Goal: Information Seeking & Learning: Learn about a topic

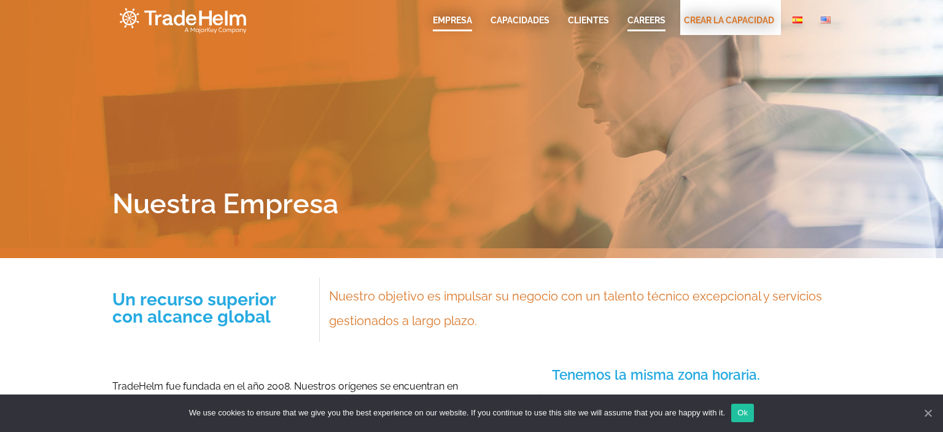
click at [640, 23] on link "CAREERS" at bounding box center [646, 20] width 38 height 12
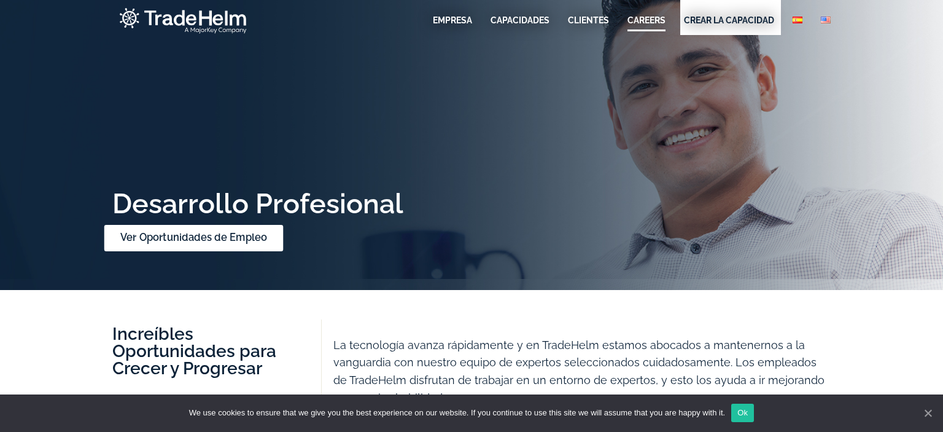
click at [180, 238] on link "Ver Oportunidades de Empleo" at bounding box center [193, 238] width 179 height 26
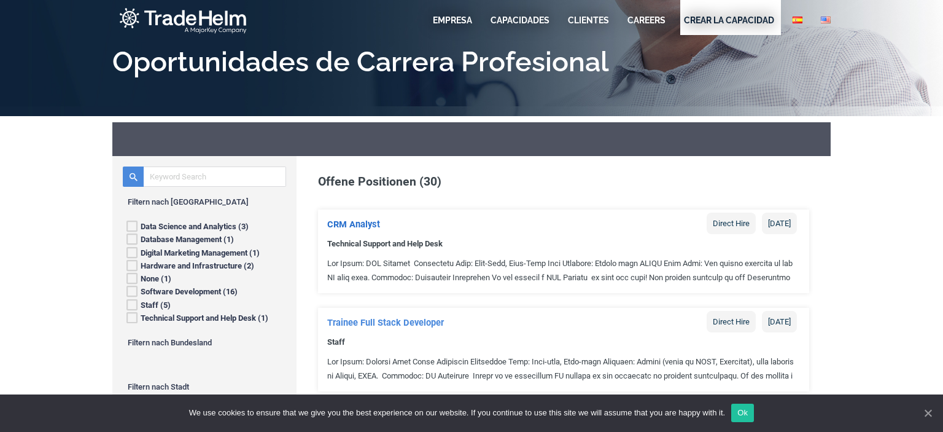
click at [370, 224] on link "CRM Analyst" at bounding box center [353, 223] width 53 height 11
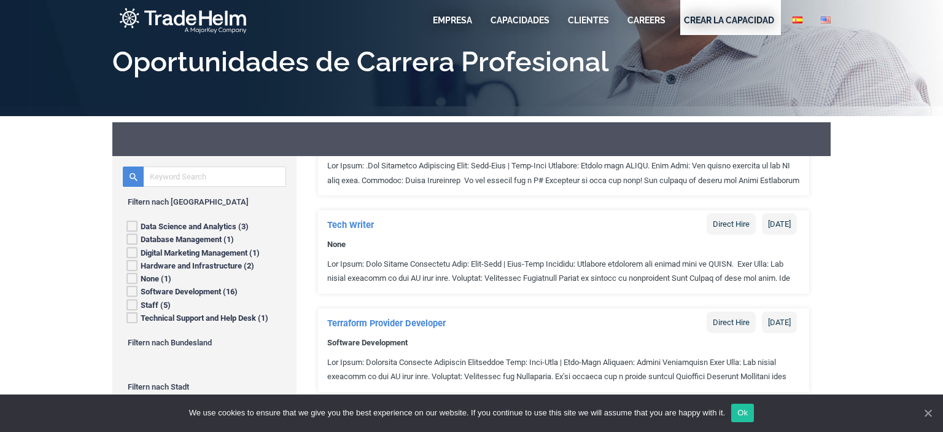
scroll to position [1007, 0]
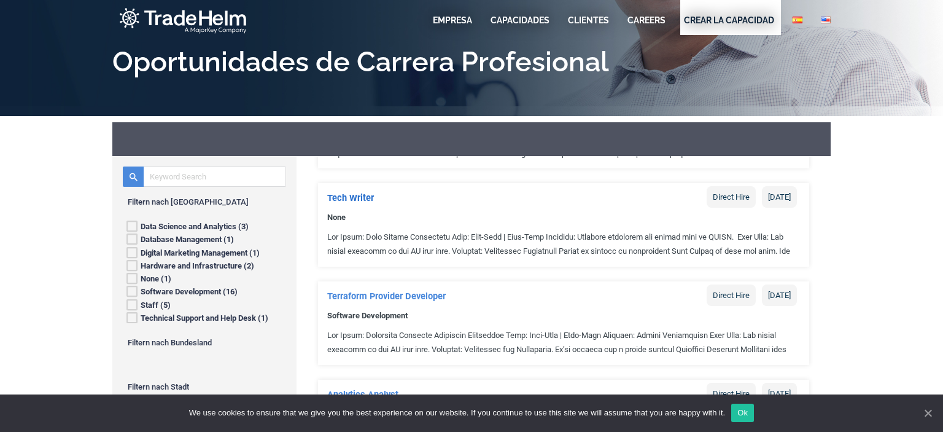
click at [351, 199] on link "Tech Writer" at bounding box center [350, 197] width 47 height 11
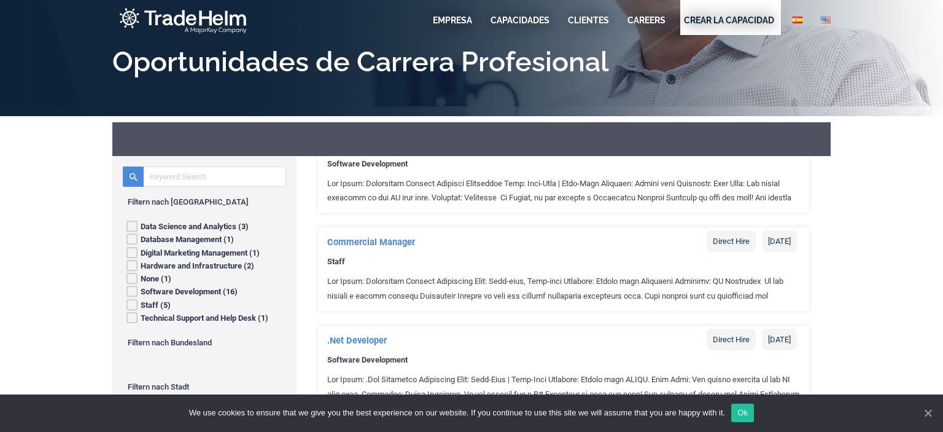
scroll to position [783, 0]
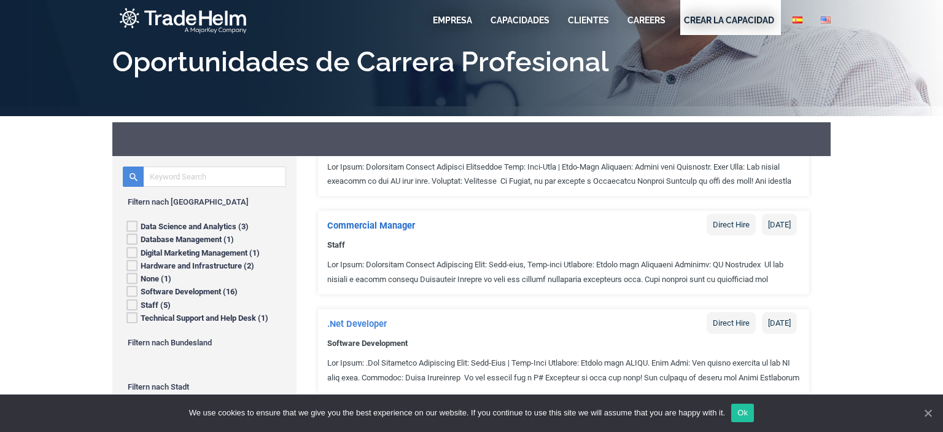
click at [368, 228] on link "Commercial Manager" at bounding box center [371, 224] width 88 height 11
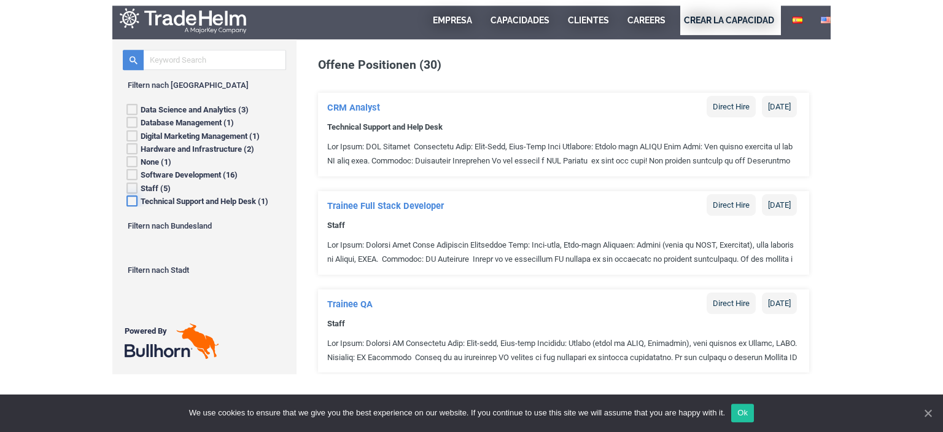
scroll to position [77, 0]
